Goal: Task Accomplishment & Management: Manage account settings

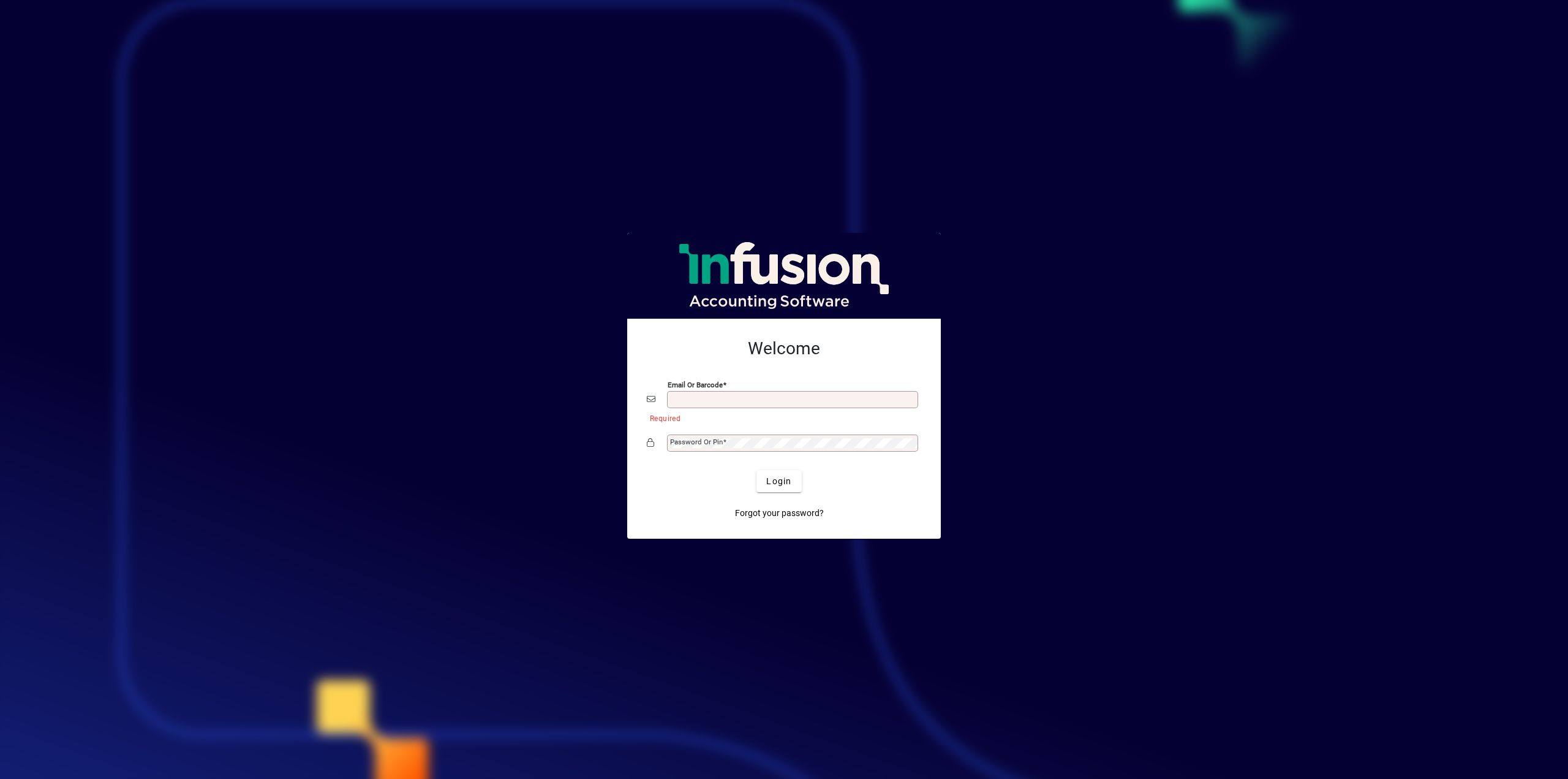
click at [694, 398] on input "Email or Barcode" at bounding box center [794, 399] width 247 height 10
type input "**********"
click at [780, 482] on span "Login" at bounding box center [779, 481] width 25 height 13
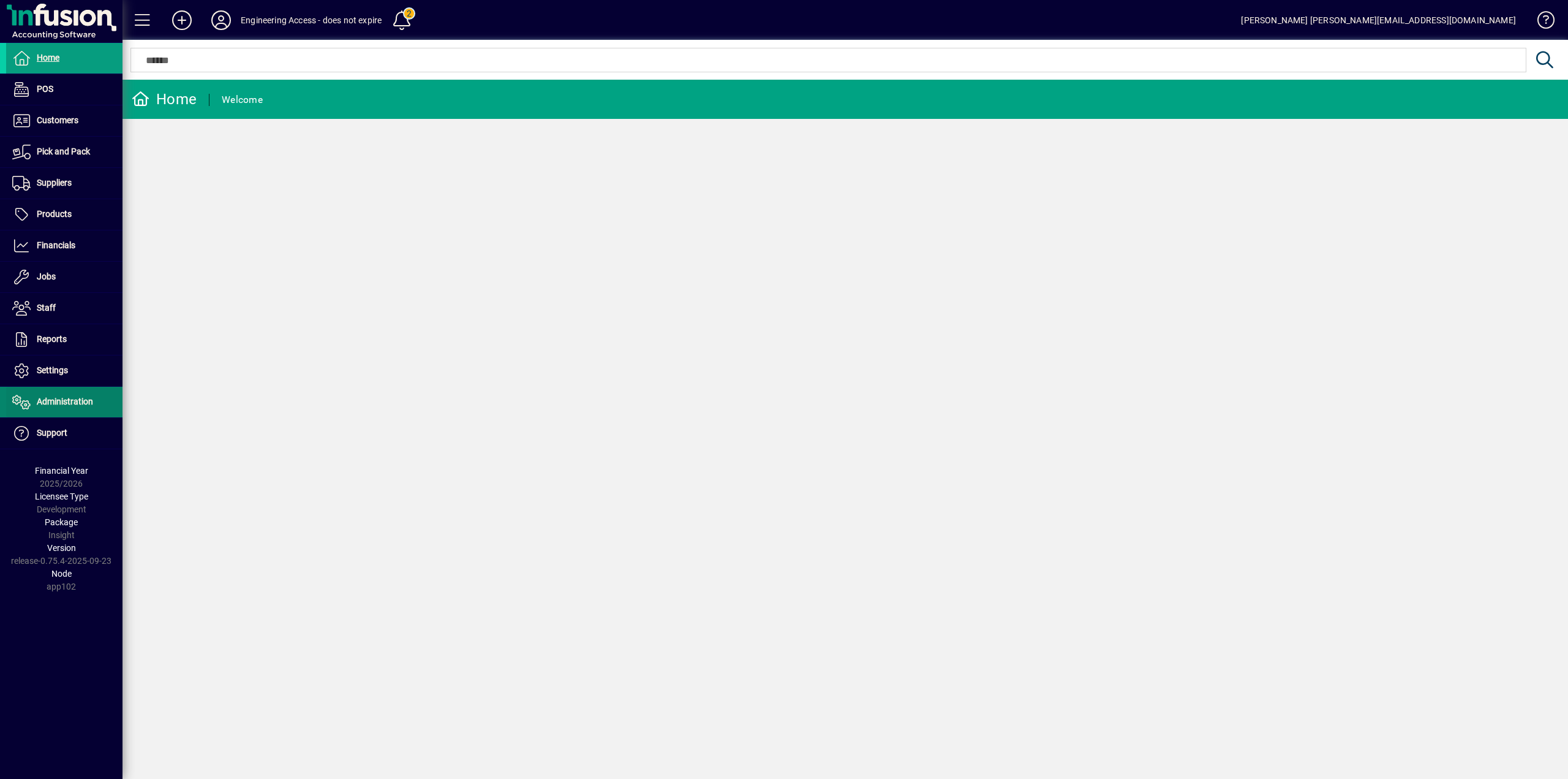
click at [51, 405] on span "Administration" at bounding box center [65, 401] width 56 height 10
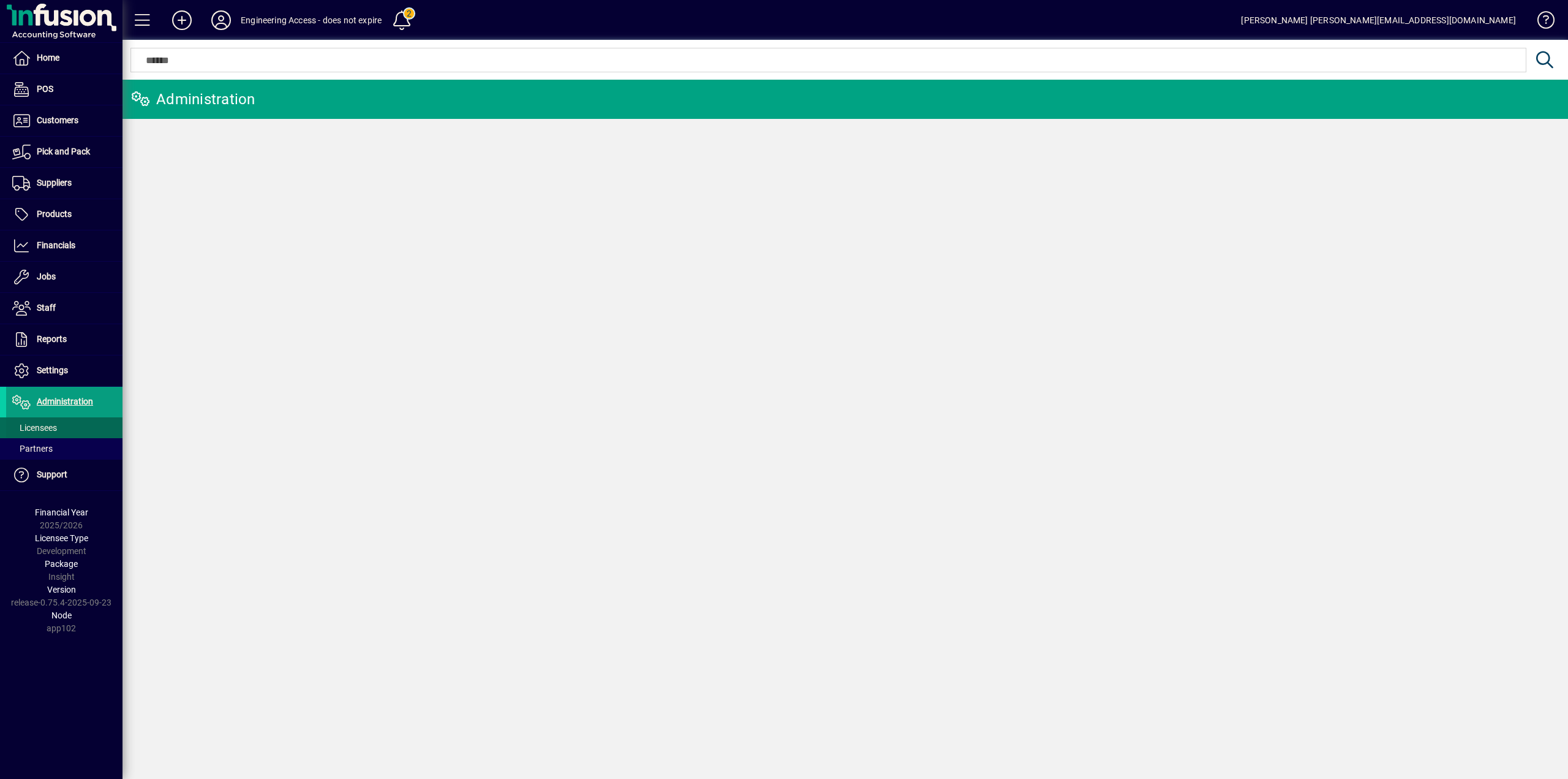
click at [49, 427] on span "Licensees" at bounding box center [35, 428] width 45 height 10
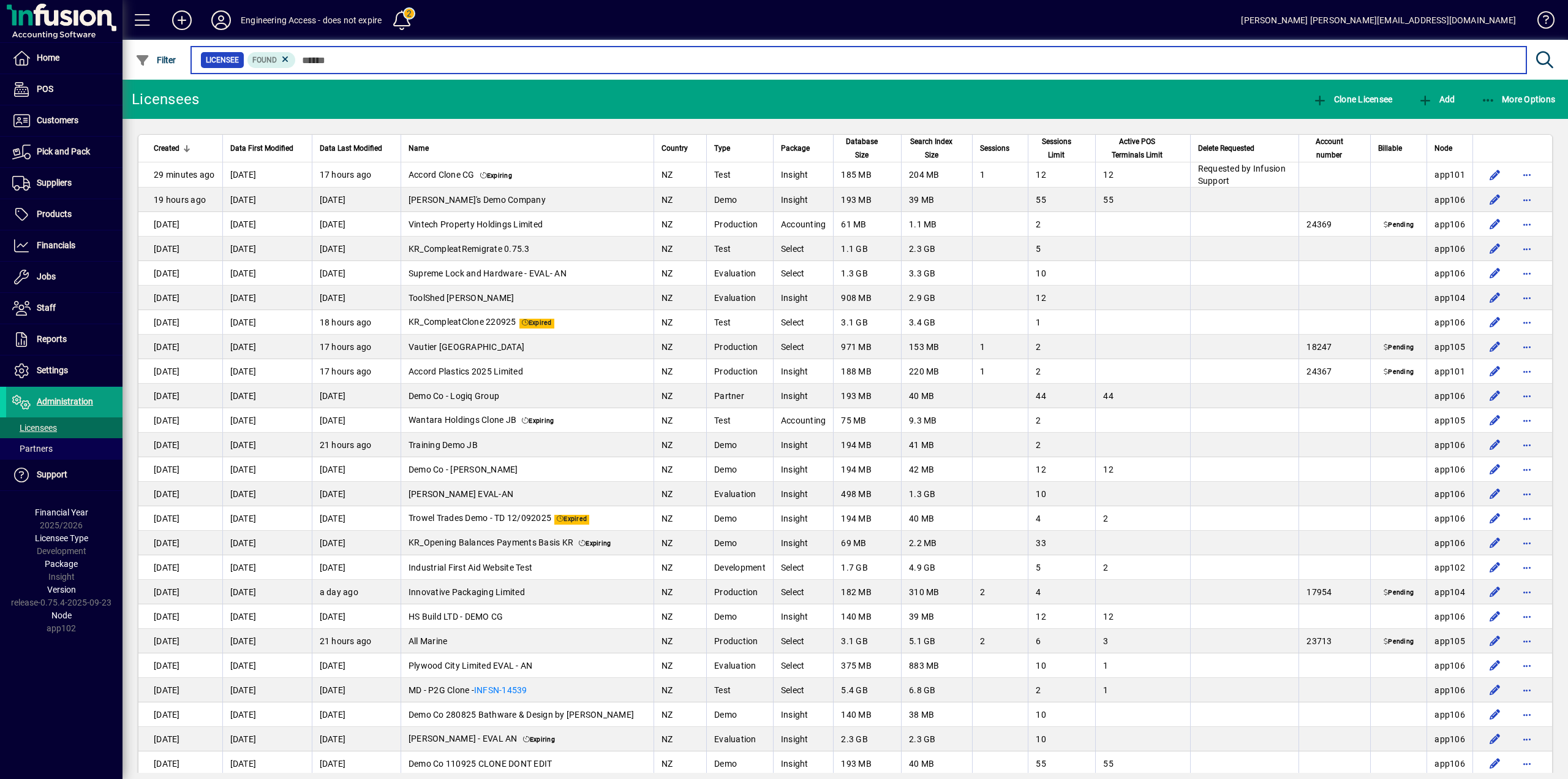
click at [424, 63] on input "text" at bounding box center [907, 60] width 1221 height 17
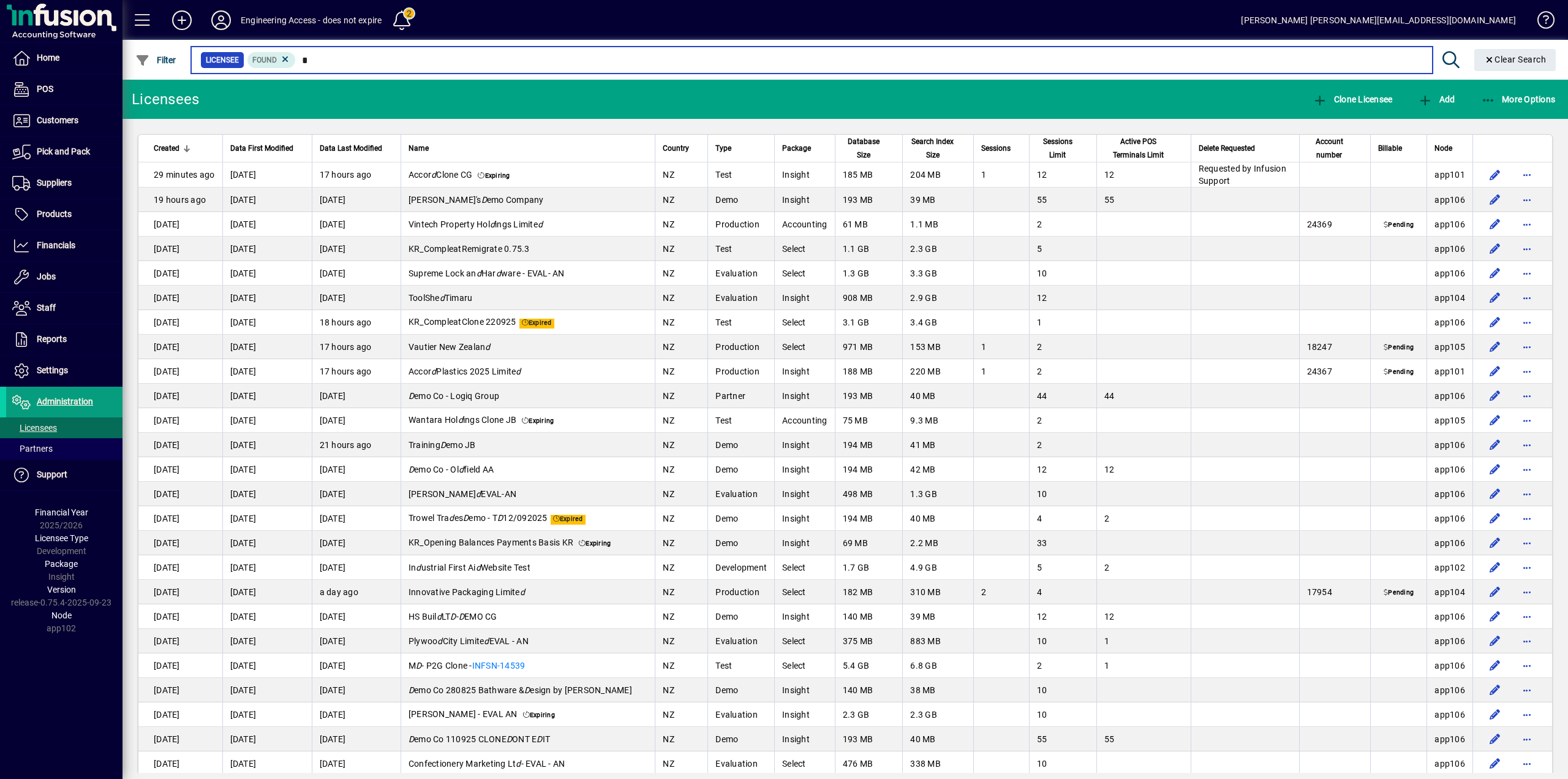
type input "*"
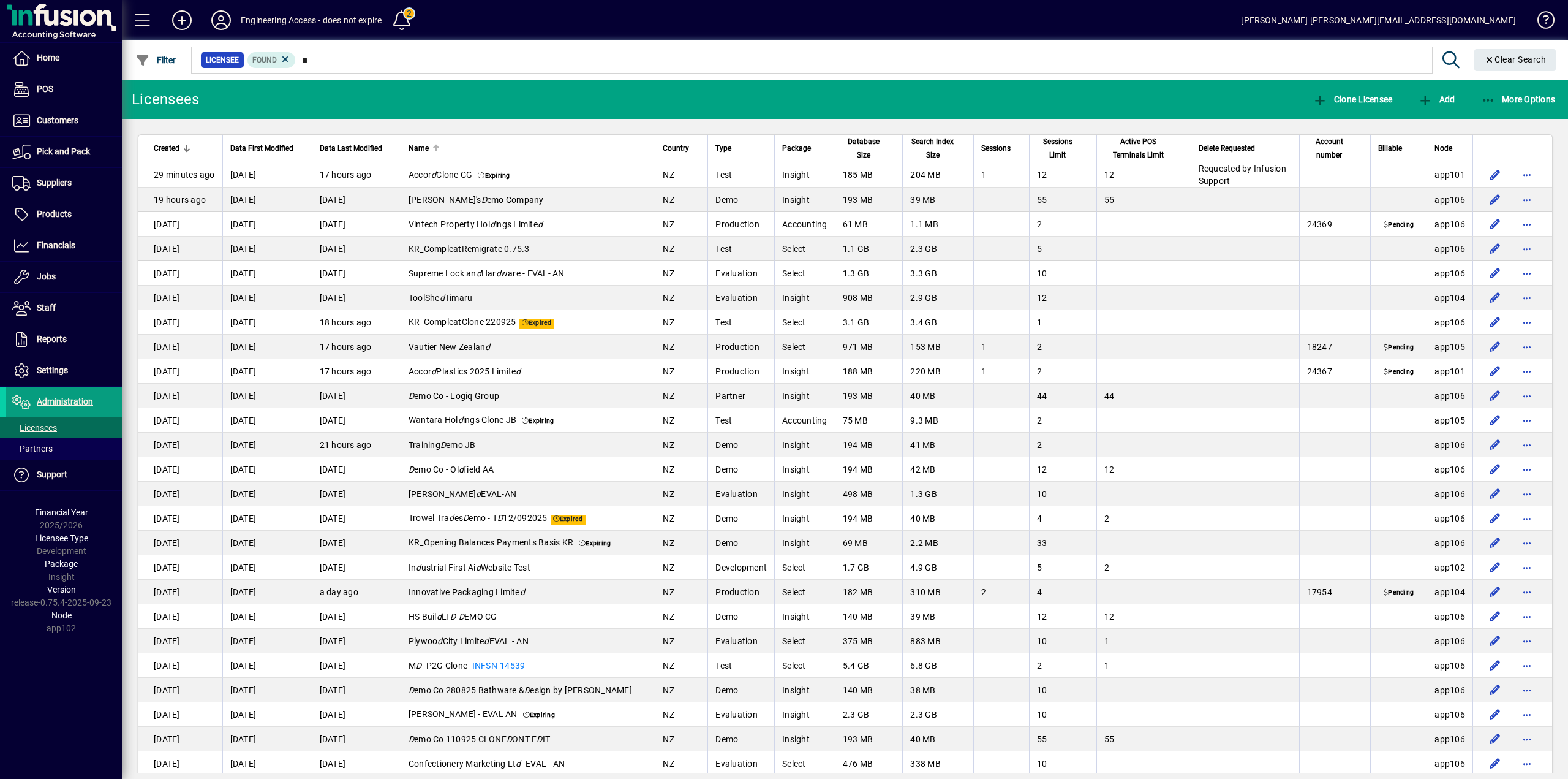
click at [443, 144] on div "Name" at bounding box center [528, 148] width 239 height 13
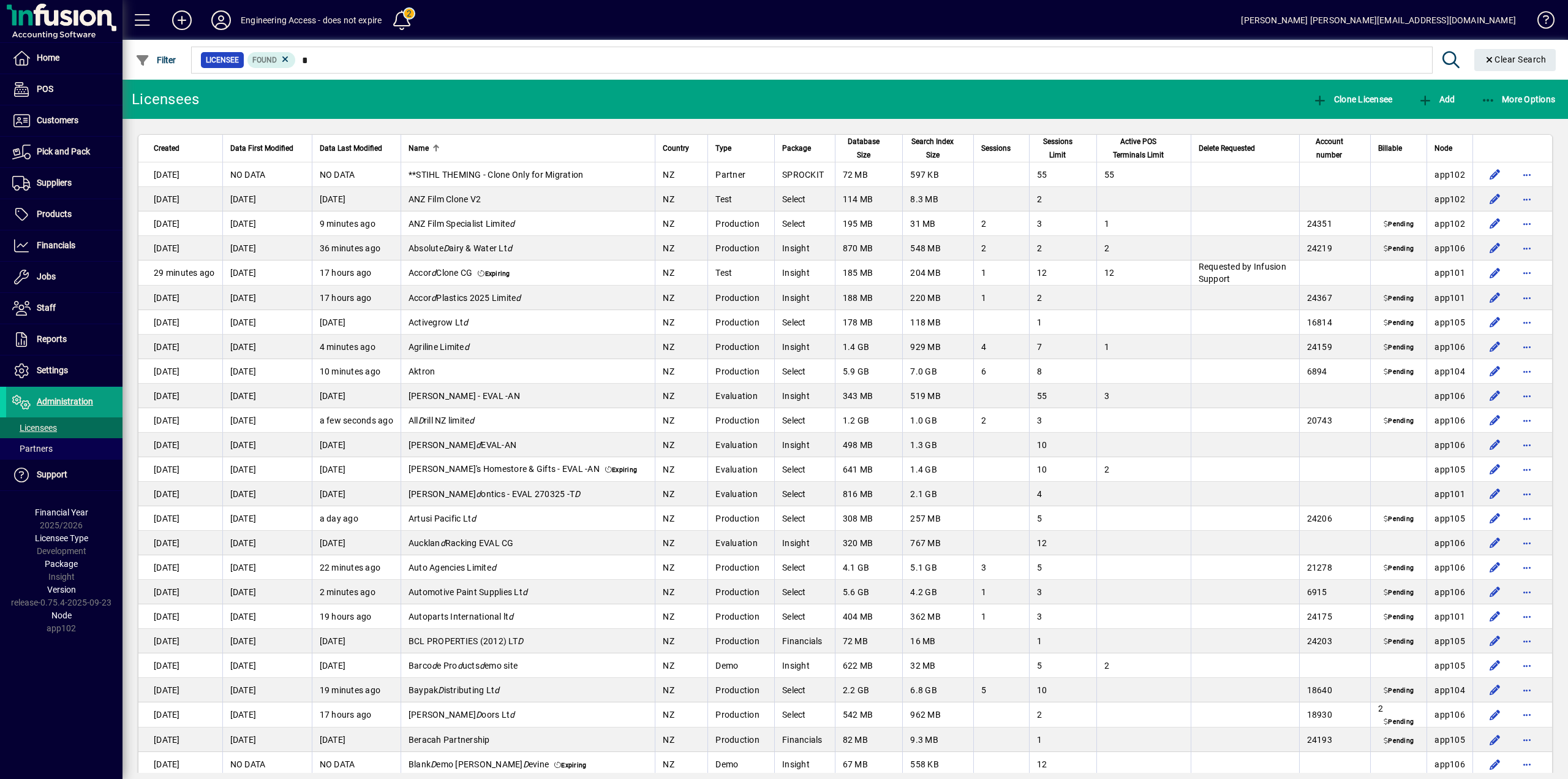
click at [443, 144] on div "Name" at bounding box center [528, 148] width 239 height 13
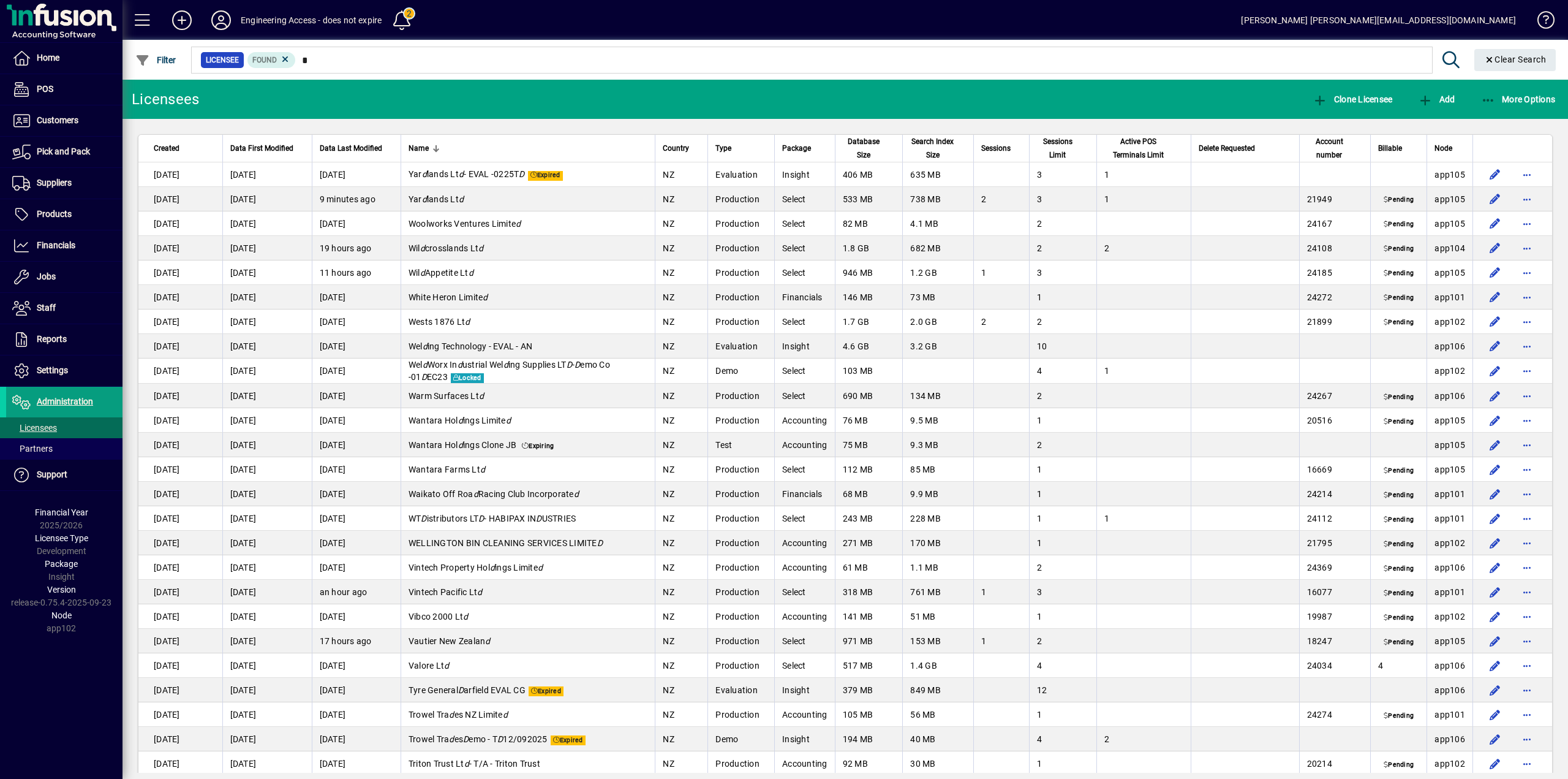
click at [443, 144] on div "Name" at bounding box center [528, 148] width 239 height 13
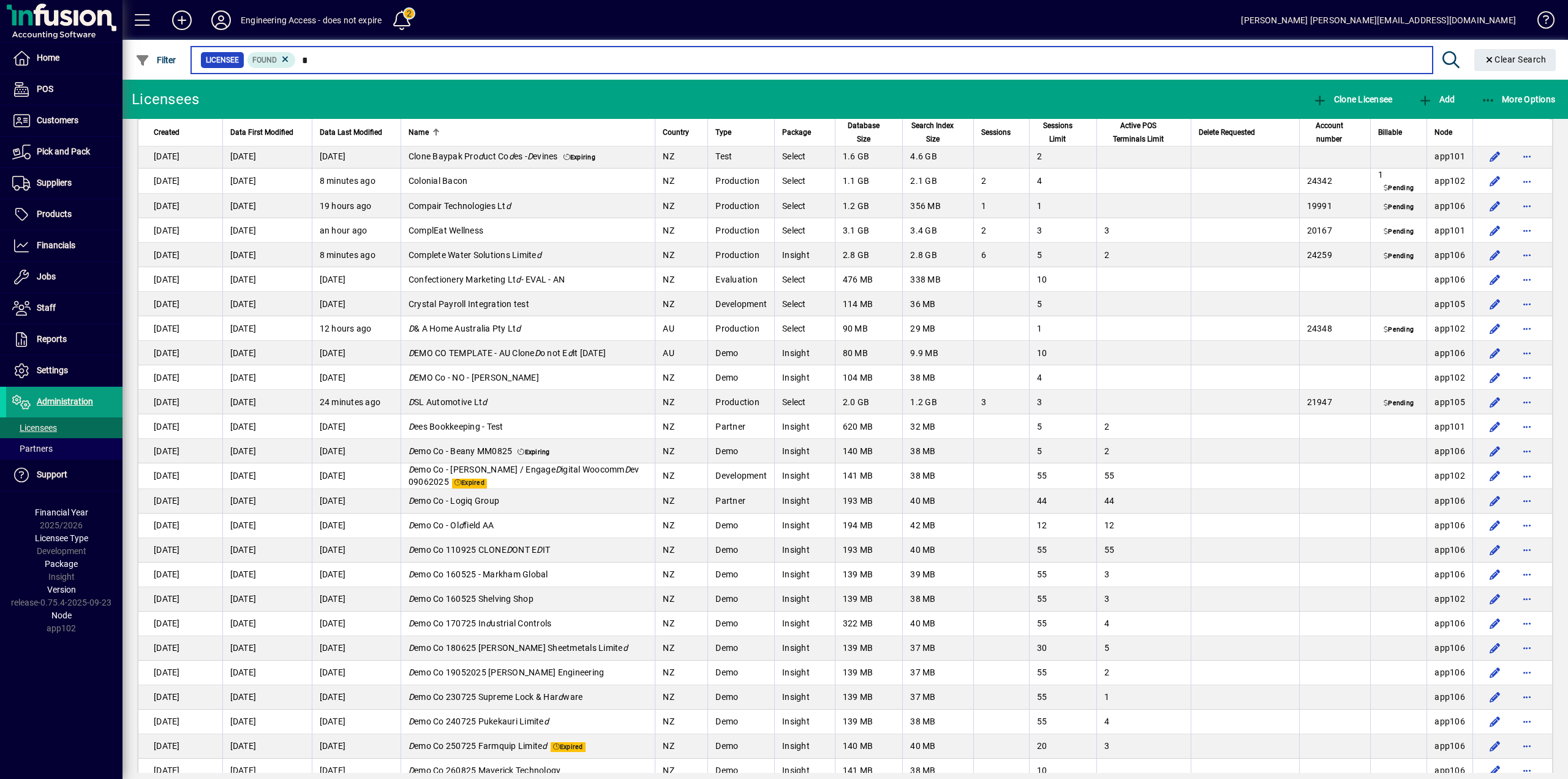
scroll to position [1593, 0]
